Goal: Information Seeking & Learning: Understand process/instructions

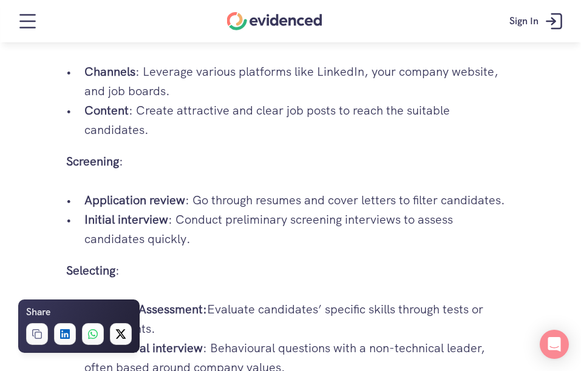
scroll to position [1437, 0]
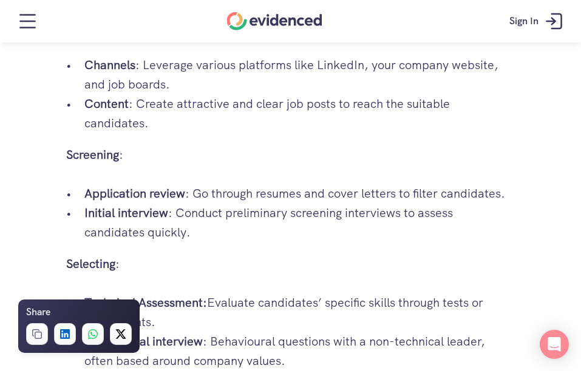
drag, startPoint x: 194, startPoint y: 194, endPoint x: 508, endPoint y: 195, distance: 313.8
click at [508, 195] on p "Application review : Go through resumes and cover letters to filter candidates." at bounding box center [299, 193] width 431 height 19
drag, startPoint x: 508, startPoint y: 195, endPoint x: 476, endPoint y: 120, distance: 81.8
click at [476, 120] on p "Content : Create attractive and clear job posts to reach the suitable candidate…" at bounding box center [299, 113] width 431 height 39
drag, startPoint x: 191, startPoint y: 191, endPoint x: 503, endPoint y: 185, distance: 312.7
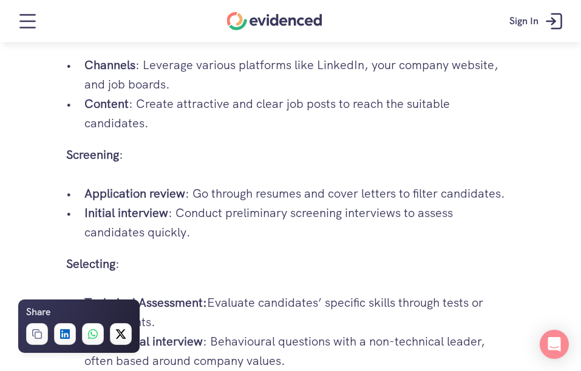
click at [503, 185] on p "Application review : Go through resumes and cover letters to filter candidates." at bounding box center [299, 193] width 431 height 19
click at [207, 188] on p "Application review : Go through resumes and cover letters to filter candidates." at bounding box center [299, 193] width 431 height 19
drag, startPoint x: 193, startPoint y: 194, endPoint x: 501, endPoint y: 198, distance: 307.8
click at [501, 198] on p "Application review : Go through resumes and cover letters to filter candidates." at bounding box center [299, 193] width 431 height 19
drag, startPoint x: 501, startPoint y: 198, endPoint x: 441, endPoint y: 144, distance: 80.3
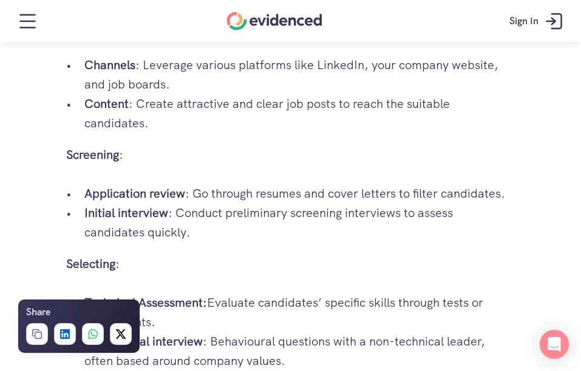
drag, startPoint x: 83, startPoint y: 216, endPoint x: 173, endPoint y: 213, distance: 89.9
click at [173, 213] on ul "Application review : Go through resumes and cover letters to filter candidates.…" at bounding box center [290, 213] width 449 height 58
drag, startPoint x: 173, startPoint y: 213, endPoint x: 256, endPoint y: 232, distance: 84.7
click at [256, 232] on p "Initial interview : Conduct preliminary screening interviews to assess candidat…" at bounding box center [299, 222] width 431 height 39
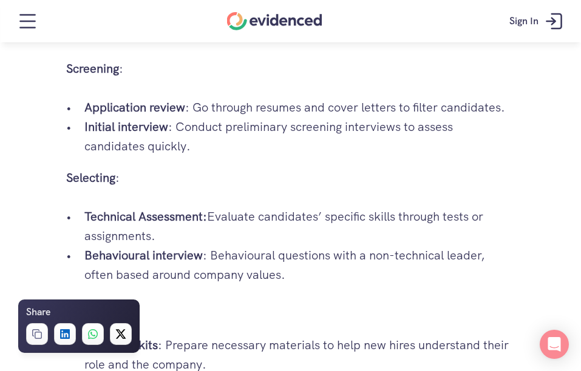
scroll to position [1558, 0]
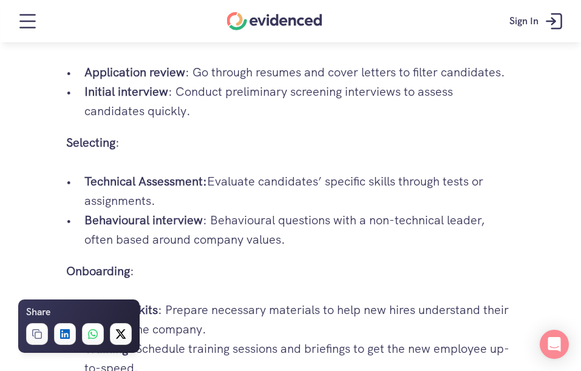
click at [455, 183] on p "Technical Assessment: Evaluate candidates’ specific skills through tests or ass…" at bounding box center [299, 191] width 431 height 39
click at [110, 211] on p "Behavioural interview : Behavioural questions with a non-technical leader, ofte…" at bounding box center [299, 230] width 431 height 39
click at [107, 200] on p "Technical Assessment: Evaluate candidates’ specific skills through tests or ass…" at bounding box center [299, 191] width 431 height 39
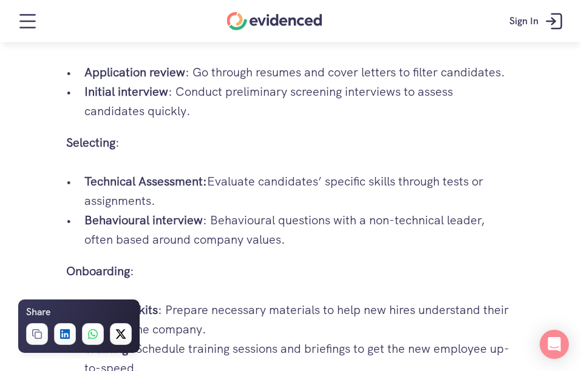
click at [107, 200] on p "Technical Assessment: Evaluate candidates’ specific skills through tests or ass…" at bounding box center [299, 191] width 431 height 39
drag, startPoint x: 107, startPoint y: 200, endPoint x: 226, endPoint y: 195, distance: 119.7
click at [260, 180] on p "Technical Assessment: Evaluate candidates’ specific skills through tests or ass…" at bounding box center [299, 191] width 431 height 39
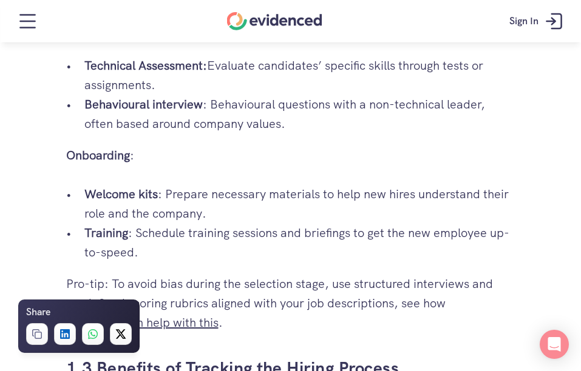
scroll to position [1679, 0]
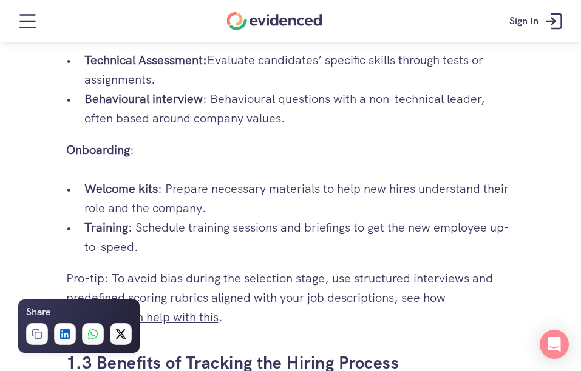
drag, startPoint x: 91, startPoint y: 187, endPoint x: 172, endPoint y: 189, distance: 81.4
click at [172, 189] on p "Welcome kits : Prepare necessary materials to help new hires understand their r…" at bounding box center [299, 198] width 431 height 39
drag, startPoint x: 172, startPoint y: 189, endPoint x: 281, endPoint y: 189, distance: 108.6
click at [281, 189] on p "Welcome kits : Prepare necessary materials to help new hires understand their r…" at bounding box center [299, 198] width 431 height 39
click at [104, 234] on strong "Training" at bounding box center [106, 228] width 44 height 16
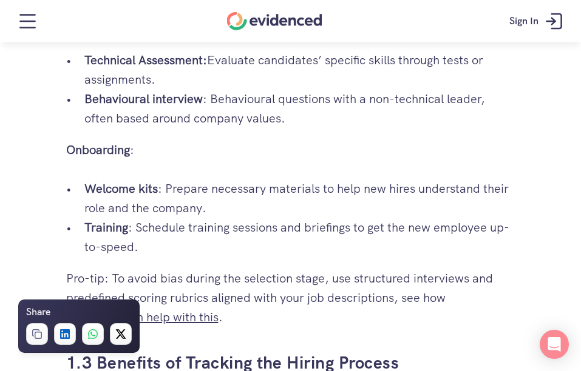
click at [104, 234] on strong "Training" at bounding box center [106, 228] width 44 height 16
drag, startPoint x: 104, startPoint y: 234, endPoint x: 167, endPoint y: 235, distance: 62.5
click at [166, 235] on p "Training : Schedule training sessions and briefings to get the new employee up-…" at bounding box center [299, 237] width 431 height 39
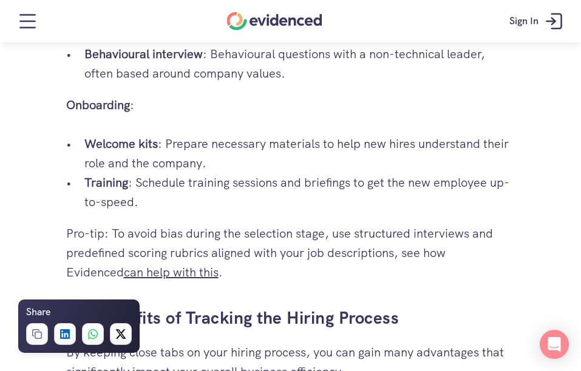
scroll to position [1740, 0]
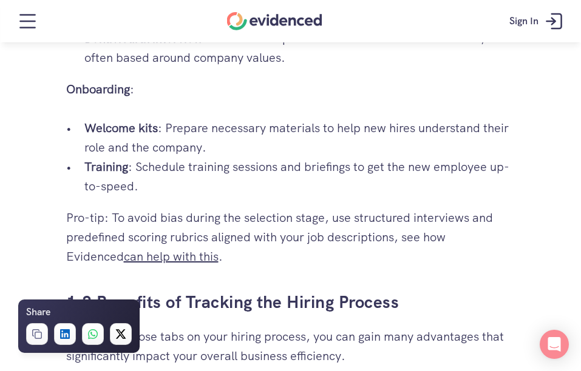
click at [93, 171] on strong "Training" at bounding box center [106, 167] width 44 height 16
click at [95, 169] on strong "Training" at bounding box center [106, 167] width 44 height 16
drag, startPoint x: 87, startPoint y: 103, endPoint x: 84, endPoint y: 134, distance: 31.1
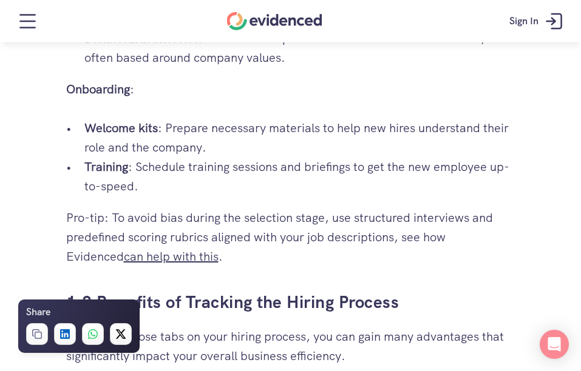
click at [84, 134] on strong "Welcome kits" at bounding box center [120, 128] width 73 height 16
drag, startPoint x: 87, startPoint y: 161, endPoint x: 132, endPoint y: 166, distance: 44.5
click at [132, 166] on p "Training : Schedule training sessions and briefings to get the new employee up-…" at bounding box center [299, 176] width 431 height 39
drag, startPoint x: 132, startPoint y: 166, endPoint x: 200, endPoint y: 128, distance: 77.7
click at [200, 128] on p "Welcome kits : Prepare necessary materials to help new hires understand their r…" at bounding box center [299, 137] width 431 height 39
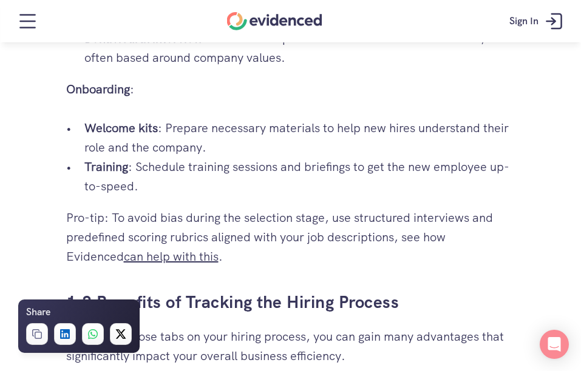
drag, startPoint x: 164, startPoint y: 127, endPoint x: 66, endPoint y: 124, distance: 97.8
click at [84, 124] on li "Welcome kits : Prepare necessary materials to help new hires understand their r…" at bounding box center [299, 137] width 431 height 39
drag, startPoint x: 66, startPoint y: 124, endPoint x: 217, endPoint y: 152, distance: 153.1
click at [217, 152] on p "Welcome kits : Prepare necessary materials to help new hires understand their r…" at bounding box center [299, 137] width 431 height 39
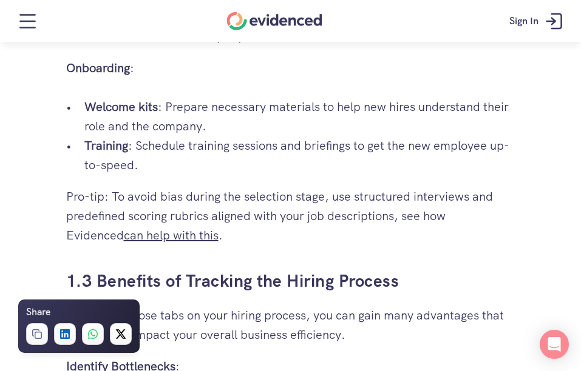
scroll to position [1699, 0]
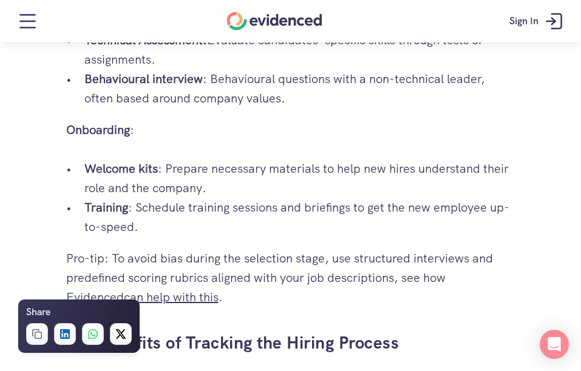
drag, startPoint x: 83, startPoint y: 169, endPoint x: 157, endPoint y: 168, distance: 74.1
click at [157, 168] on ul "Welcome kits : Prepare necessary materials to help new hires understand their r…" at bounding box center [290, 198] width 449 height 78
drag, startPoint x: 157, startPoint y: 168, endPoint x: 149, endPoint y: 141, distance: 27.8
drag, startPoint x: 103, startPoint y: 163, endPoint x: 29, endPoint y: 172, distance: 74.6
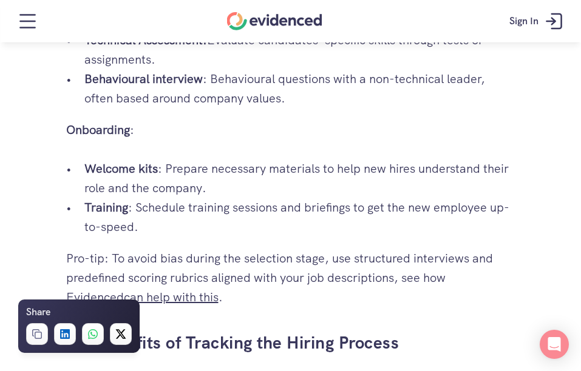
drag, startPoint x: 63, startPoint y: 216, endPoint x: 56, endPoint y: 206, distance: 12.1
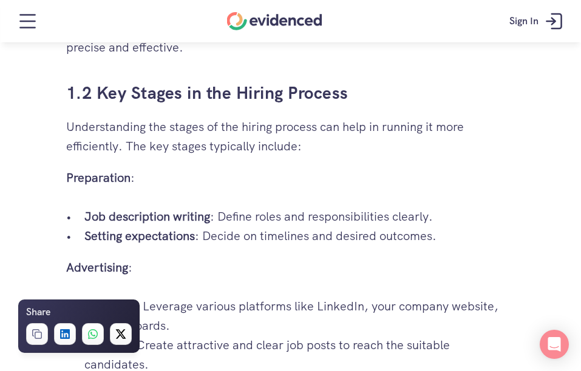
scroll to position [1194, 0]
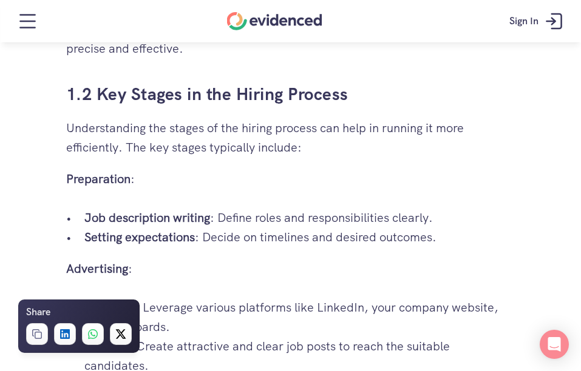
drag, startPoint x: 66, startPoint y: 180, endPoint x: 137, endPoint y: 179, distance: 71.0
click at [137, 179] on p "Preparation :" at bounding box center [290, 178] width 449 height 19
drag, startPoint x: 137, startPoint y: 179, endPoint x: 112, endPoint y: 158, distance: 32.7
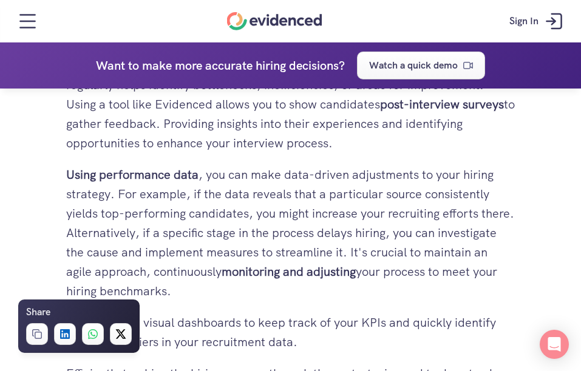
scroll to position [3540, 0]
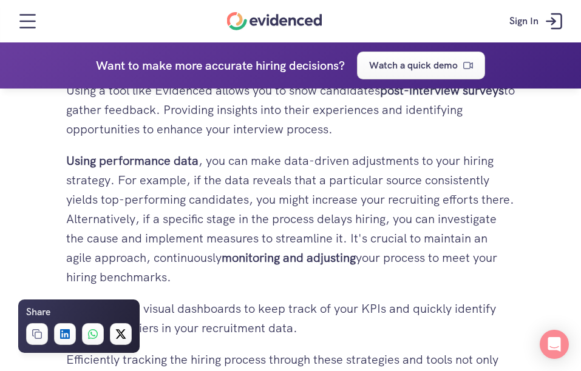
drag, startPoint x: 348, startPoint y: 168, endPoint x: 341, endPoint y: 170, distance: 7.7
drag, startPoint x: 341, startPoint y: 170, endPoint x: 228, endPoint y: 167, distance: 112.9
click at [228, 167] on p "Using performance data , you can make data-driven adjustments to your hiring st…" at bounding box center [290, 219] width 449 height 136
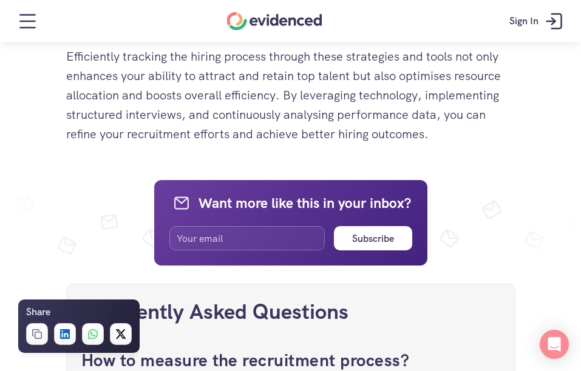
scroll to position [4208, 0]
